Goal: Information Seeking & Learning: Check status

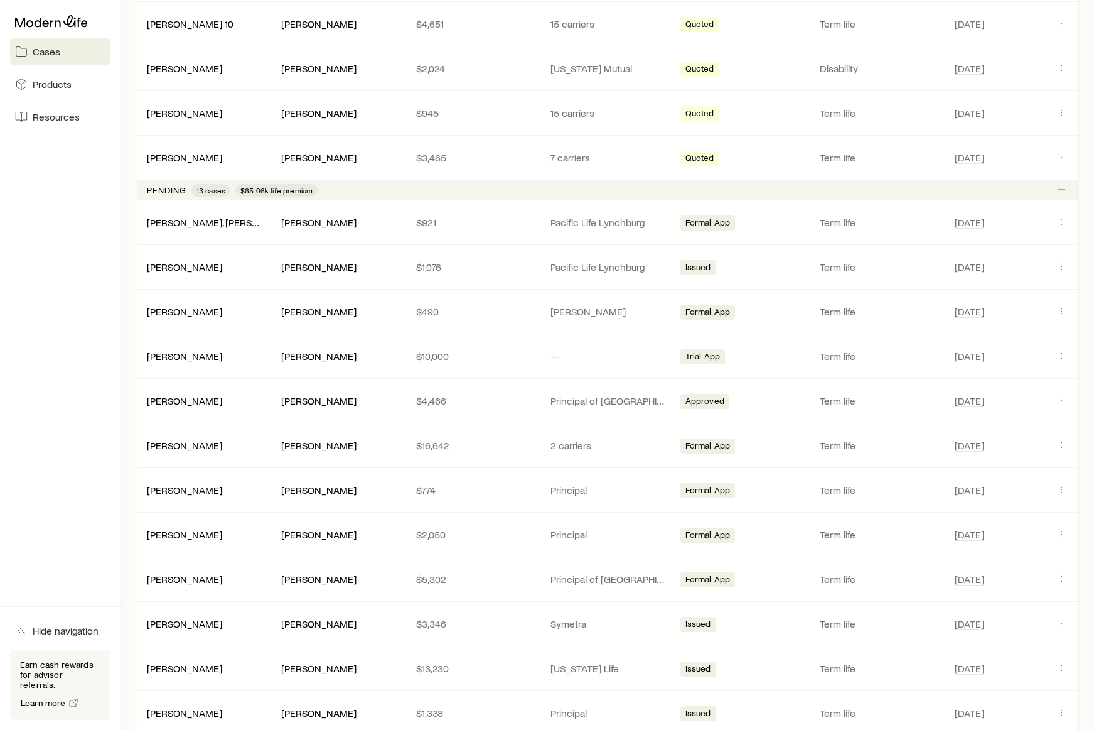
scroll to position [1017, 0]
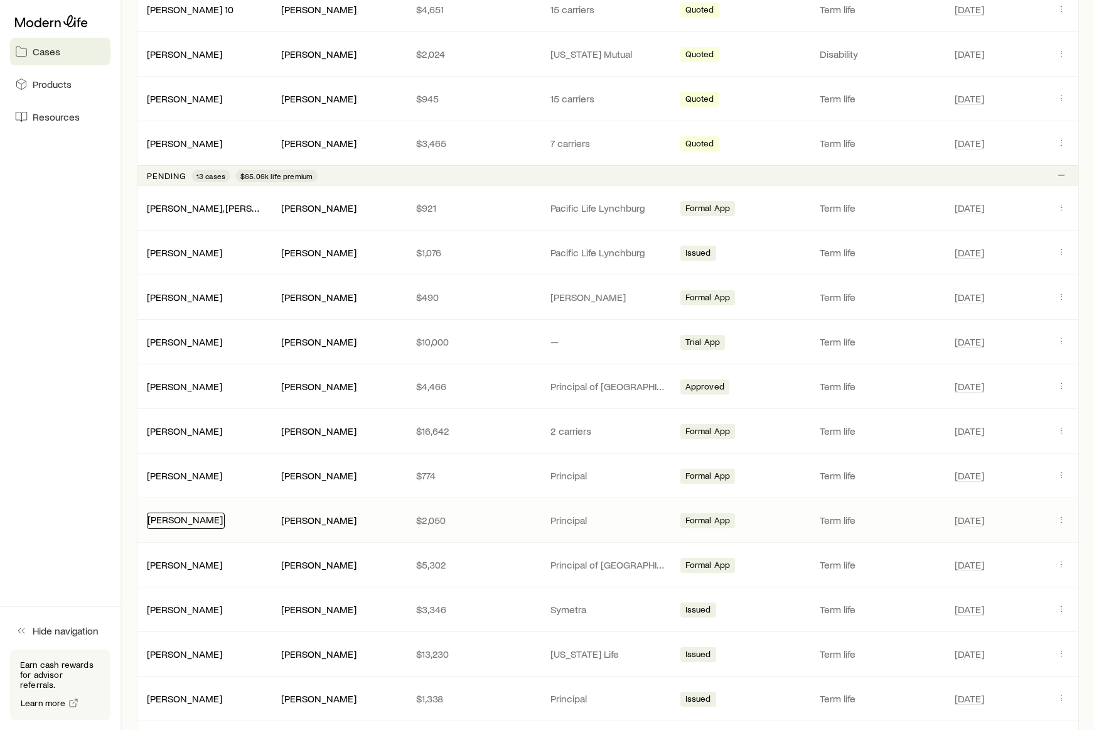
click at [180, 519] on link "[PERSON_NAME]" at bounding box center [185, 519] width 75 height 12
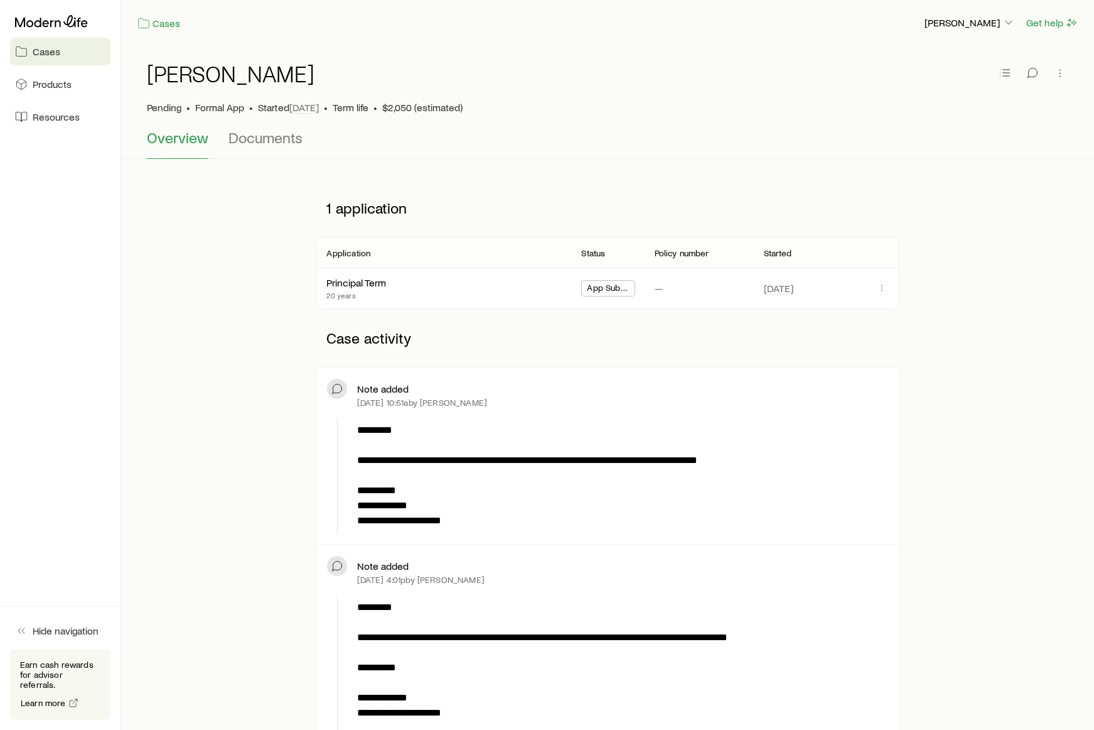
click at [45, 50] on span "Cases" at bounding box center [47, 51] width 28 height 13
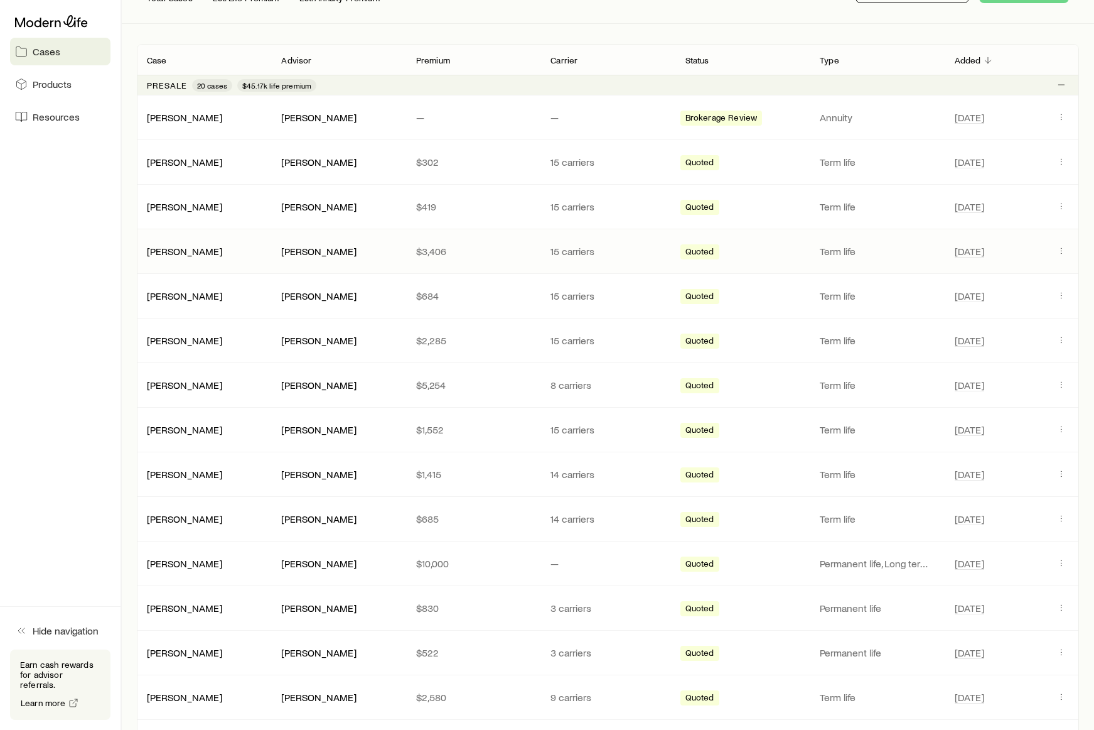
scroll to position [153, 0]
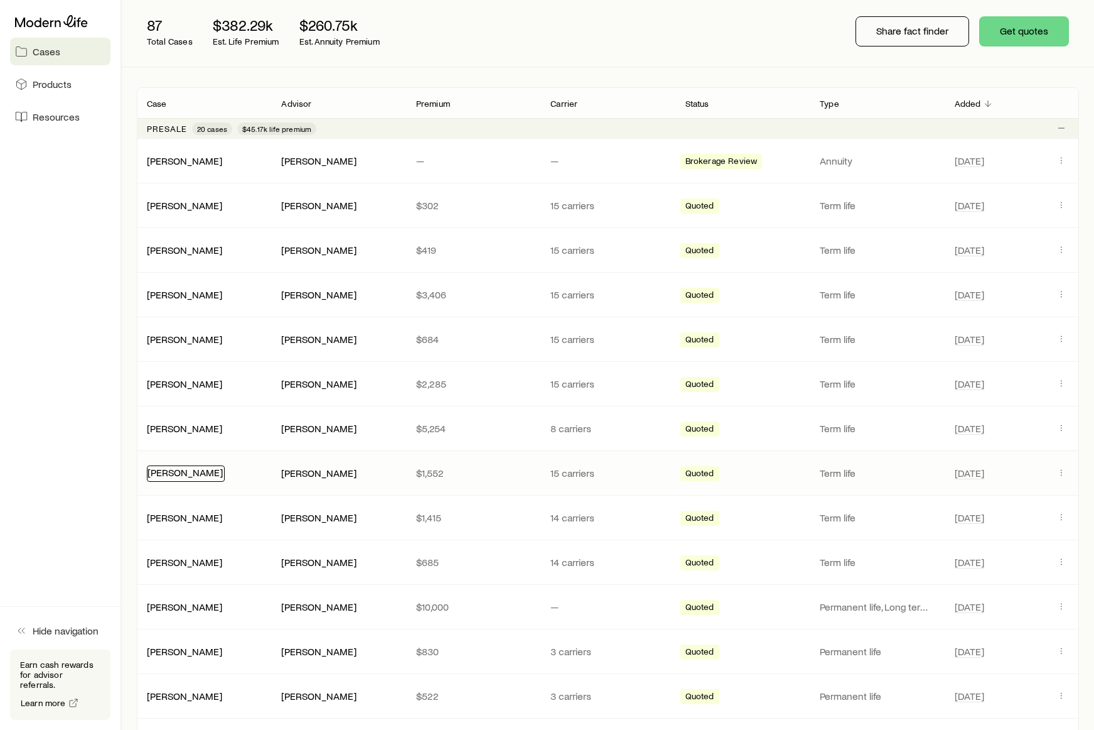
click at [184, 477] on link "[PERSON_NAME]" at bounding box center [185, 472] width 75 height 12
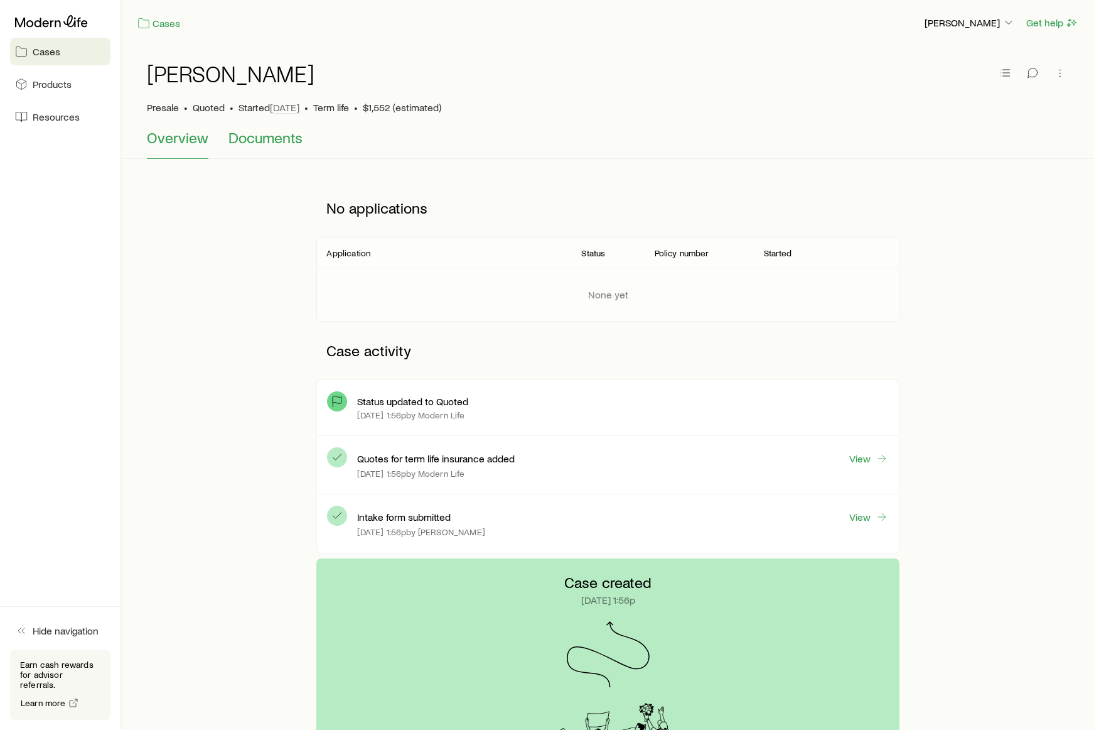
click at [273, 137] on span "Documents" at bounding box center [266, 138] width 74 height 18
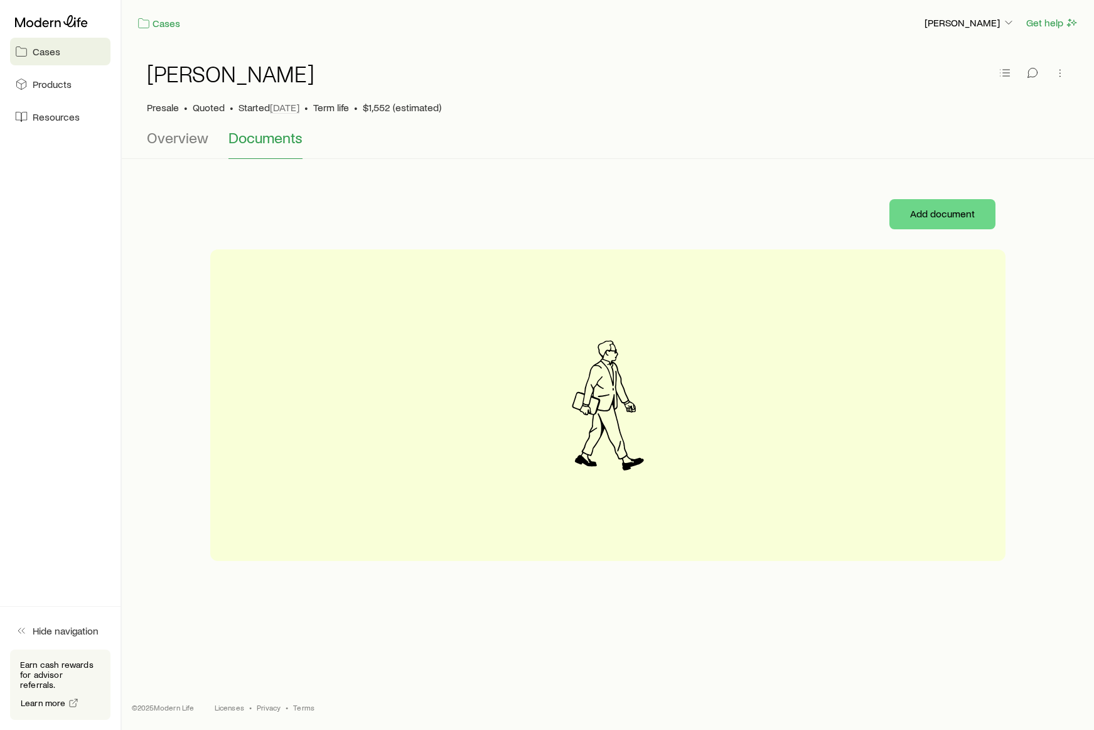
click at [53, 48] on span "Cases" at bounding box center [47, 51] width 28 height 13
